Goal: Register for event/course

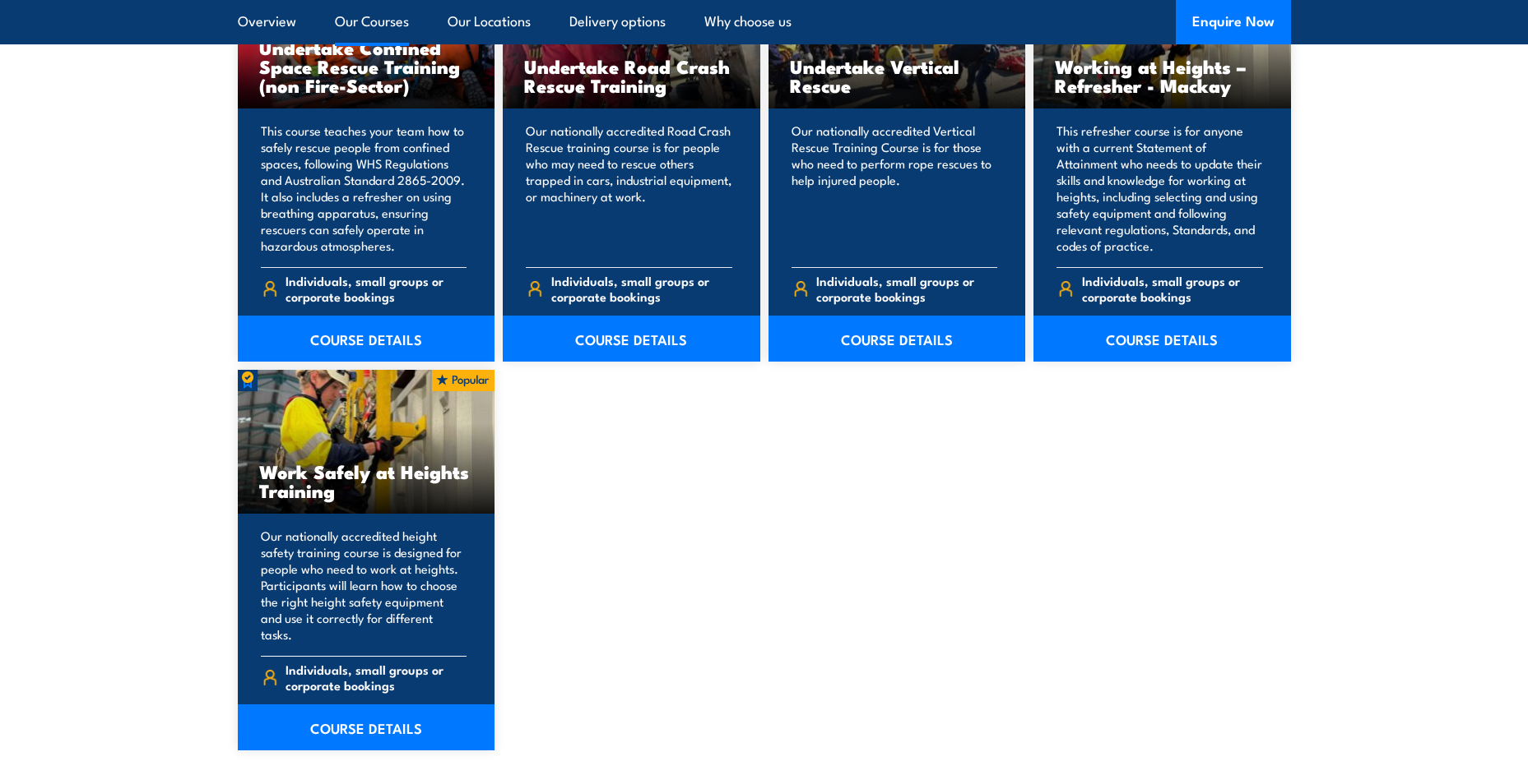
scroll to position [1973, 0]
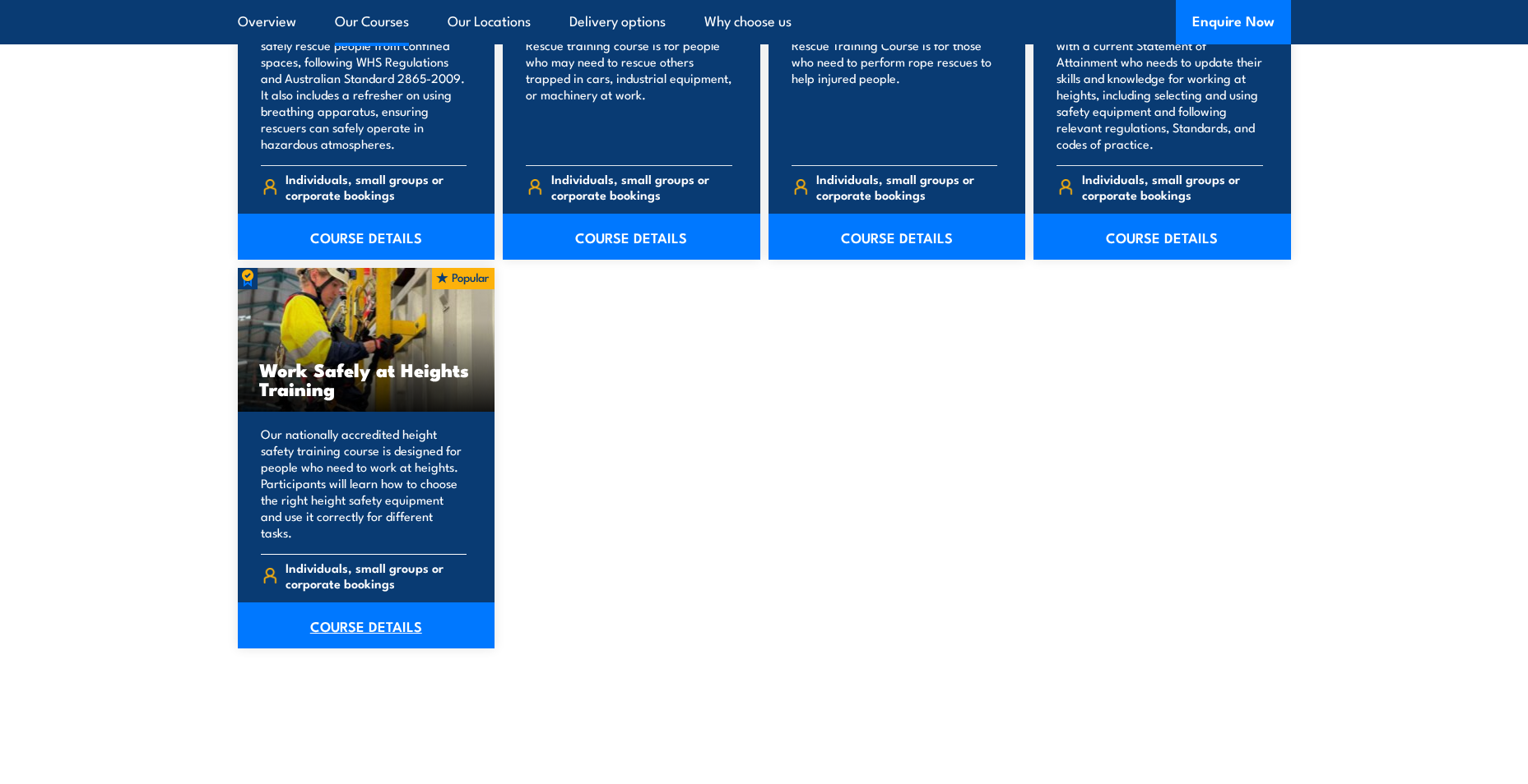
click at [375, 608] on link "COURSE DETAILS" at bounding box center [366, 626] width 257 height 46
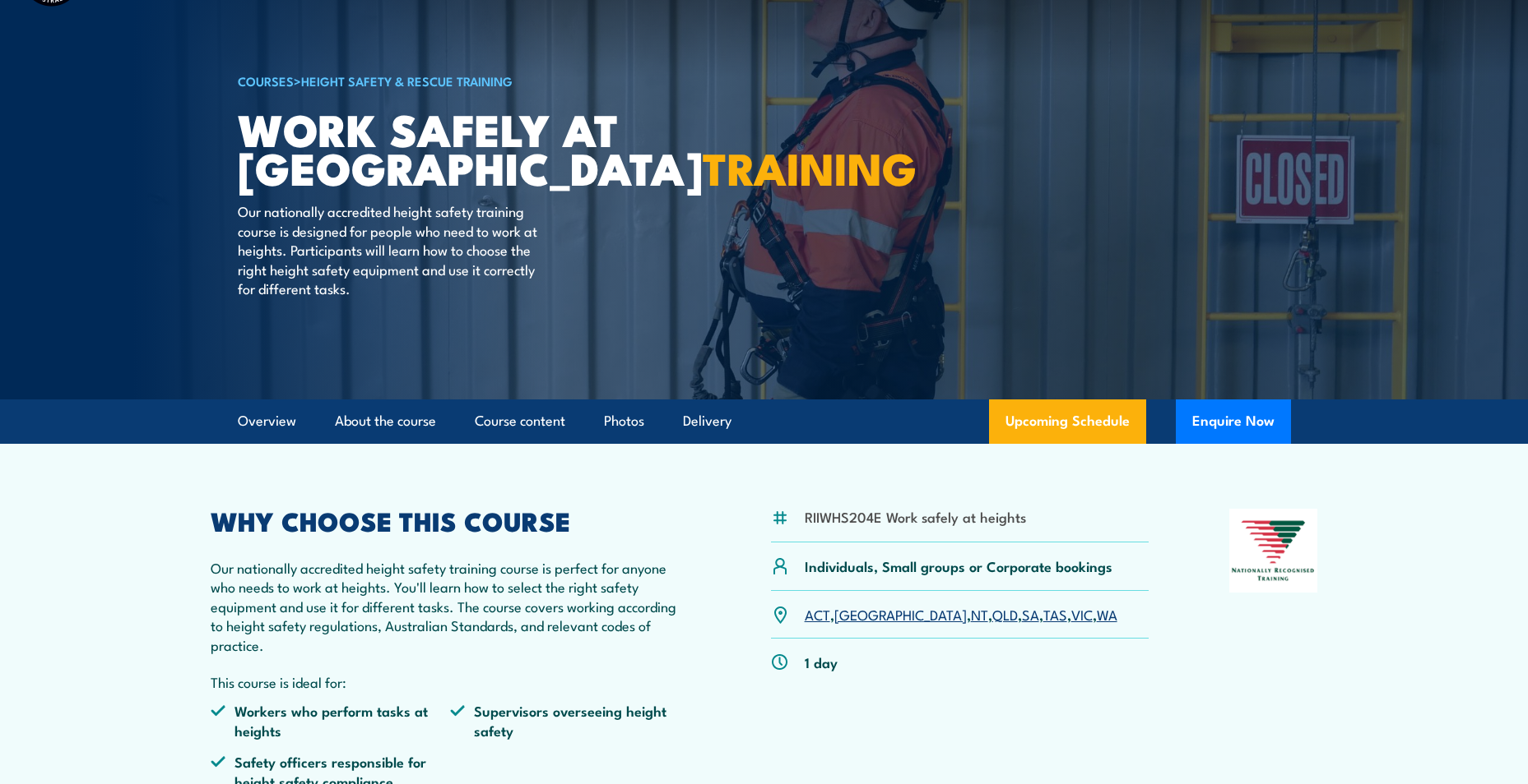
scroll to position [164, 0]
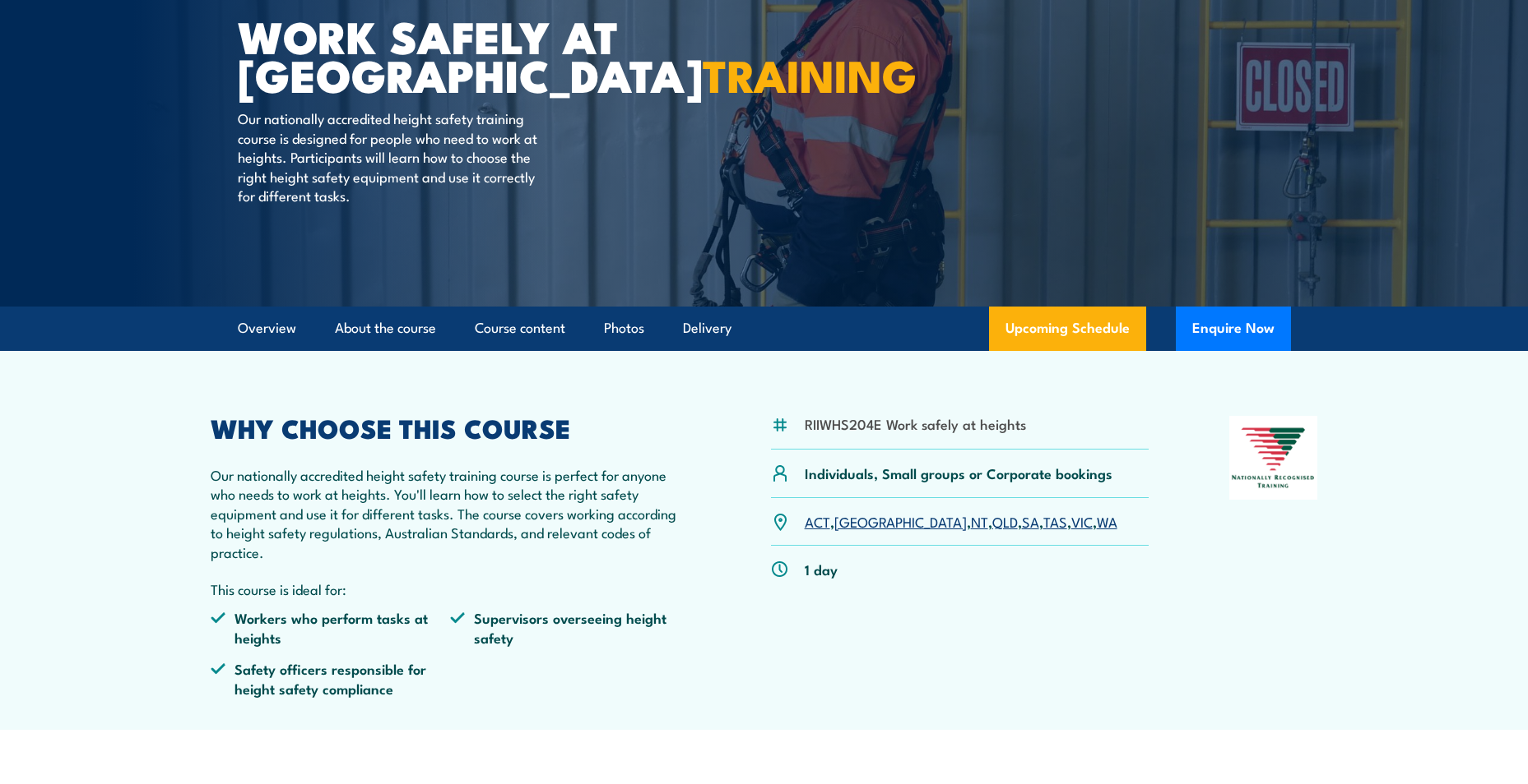
click at [860, 526] on link "NSW" at bounding box center [900, 521] width 133 height 20
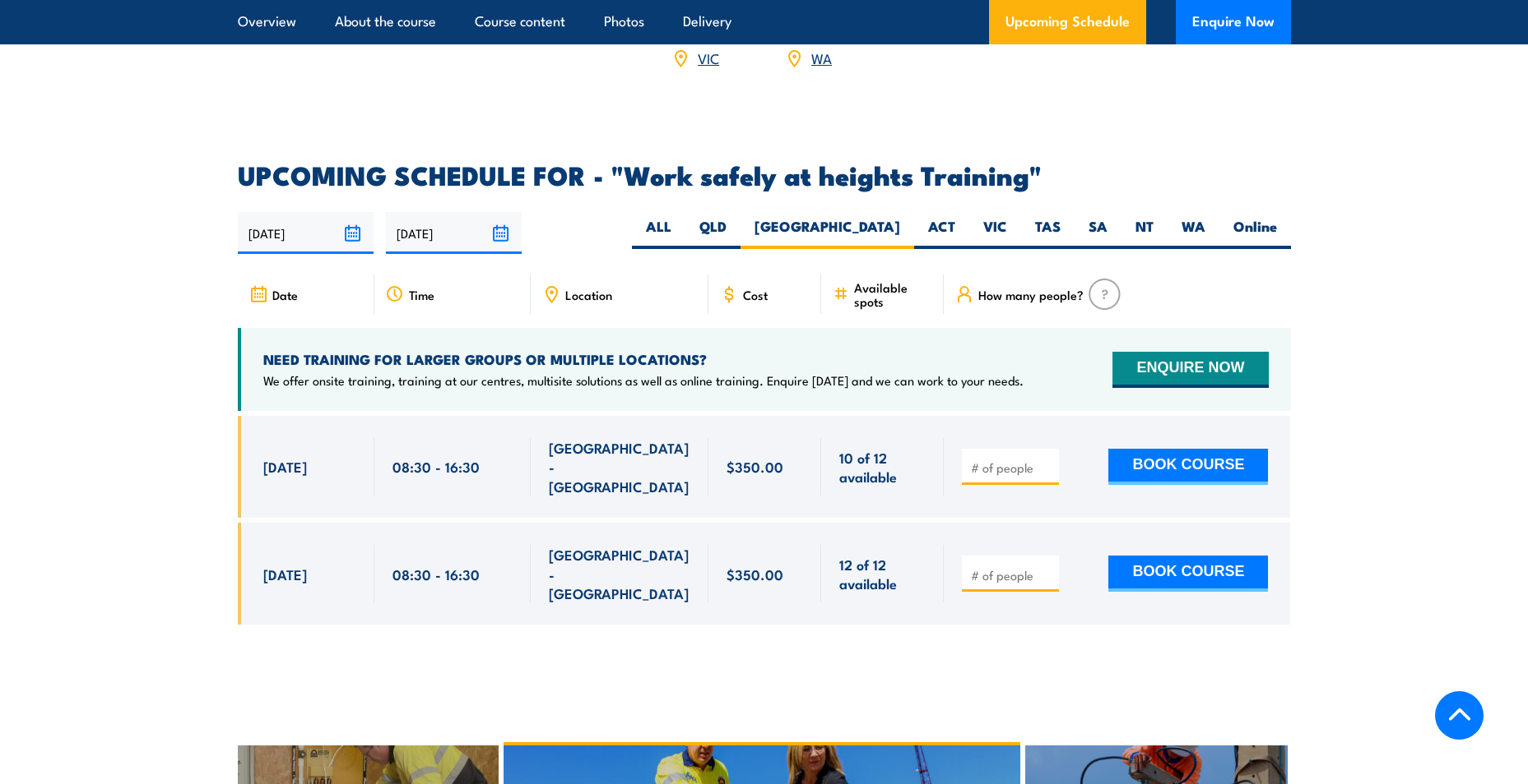
scroll to position [2452, 0]
